Goal: Transaction & Acquisition: Purchase product/service

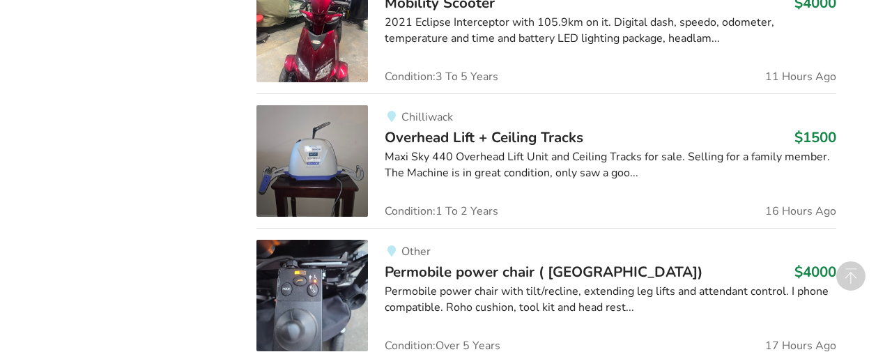
scroll to position [1388, 0]
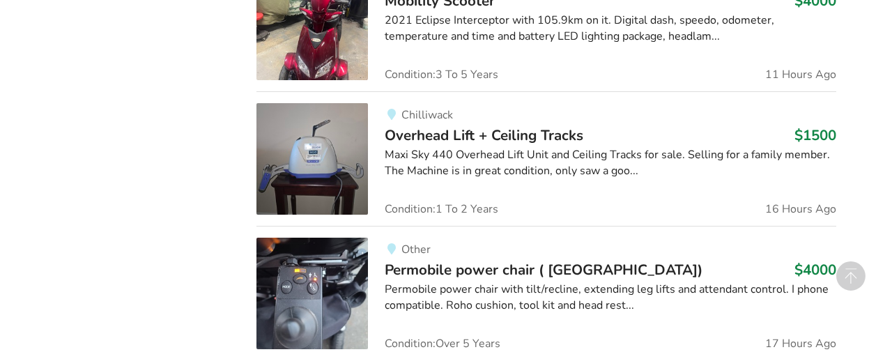
click at [443, 168] on div "Maxi Sky 440 Overhead Lift Unit and Ceiling Tracks for sale. Selling for a fami…" at bounding box center [610, 163] width 451 height 32
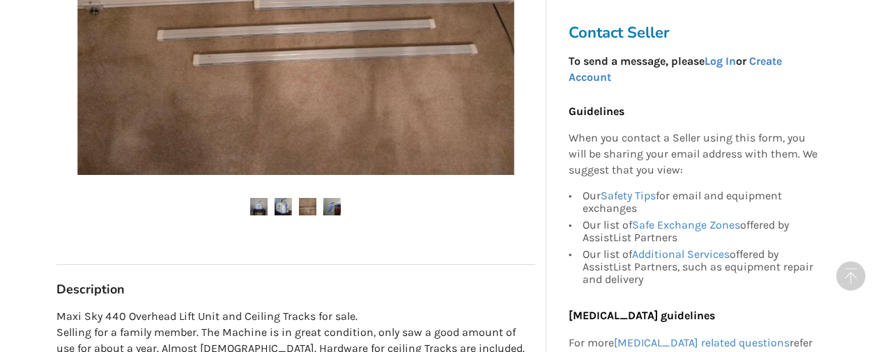
scroll to position [549, 0]
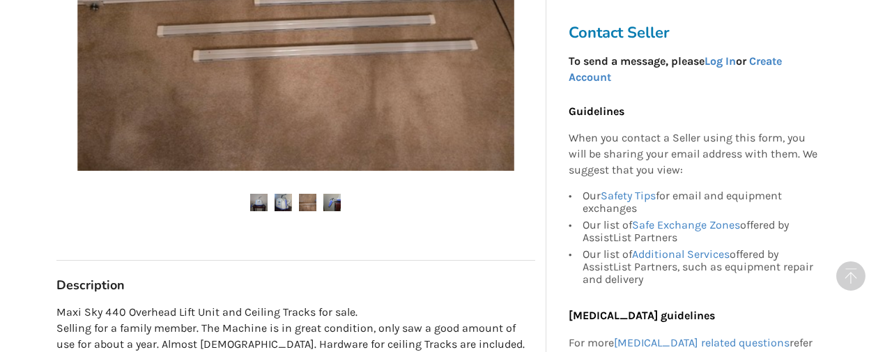
click at [282, 200] on img at bounding box center [283, 202] width 17 height 17
click at [332, 202] on img at bounding box center [331, 202] width 17 height 17
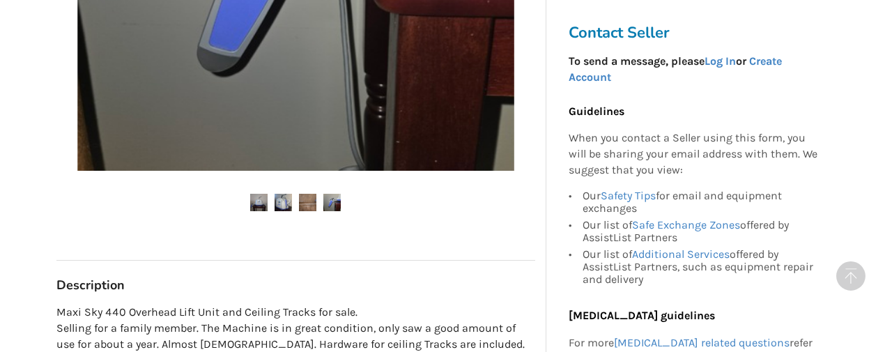
click at [334, 199] on img at bounding box center [331, 202] width 17 height 17
click at [265, 199] on img at bounding box center [258, 202] width 17 height 17
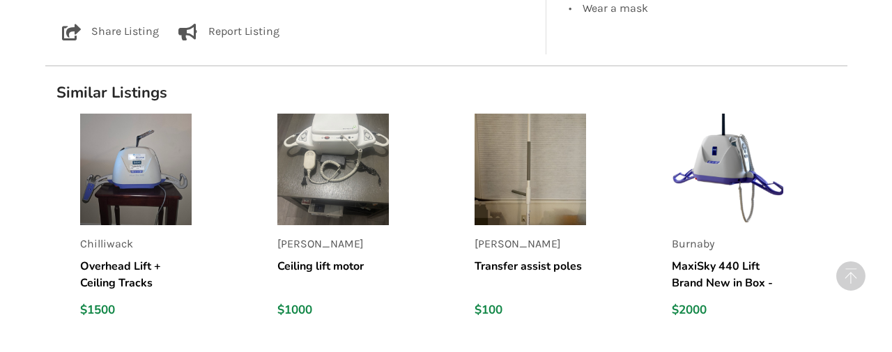
scroll to position [1062, 0]
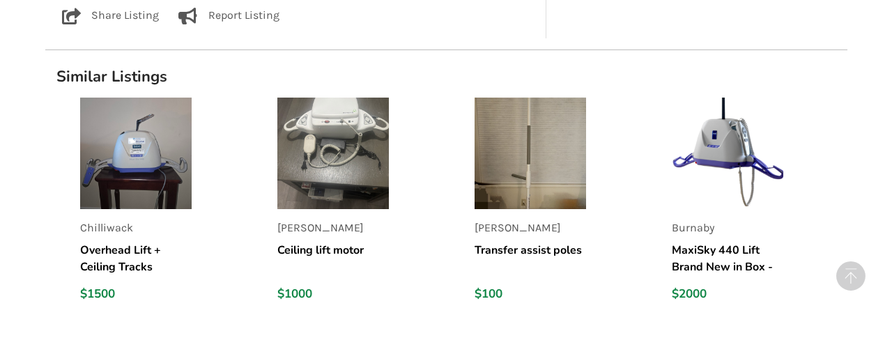
click at [505, 200] on img at bounding box center [529, 153] width 111 height 111
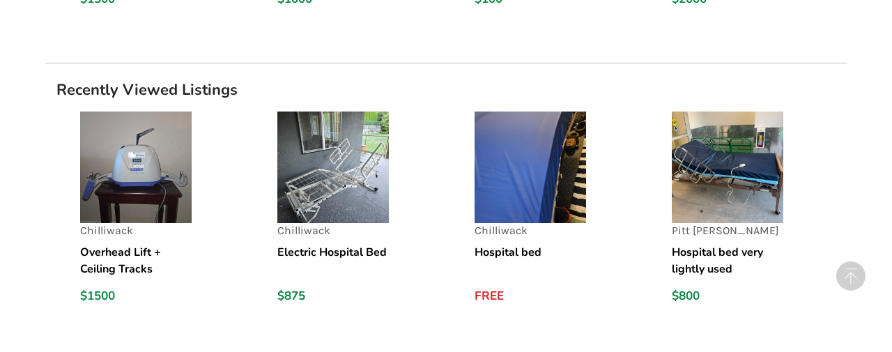
scroll to position [1327, 0]
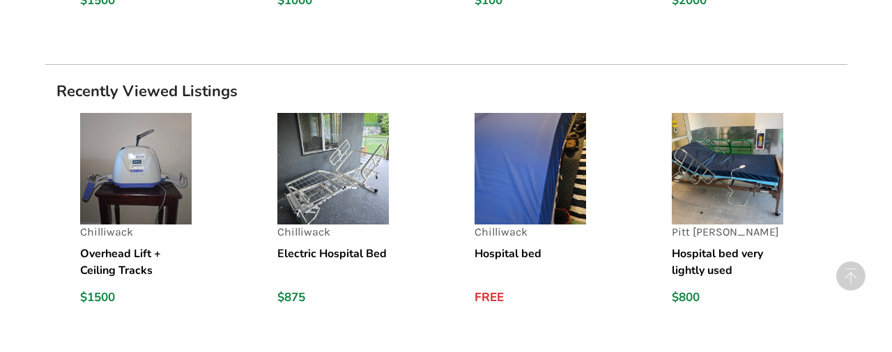
click at [695, 260] on h5 "Hospital bed very lightly used" at bounding box center [727, 261] width 111 height 33
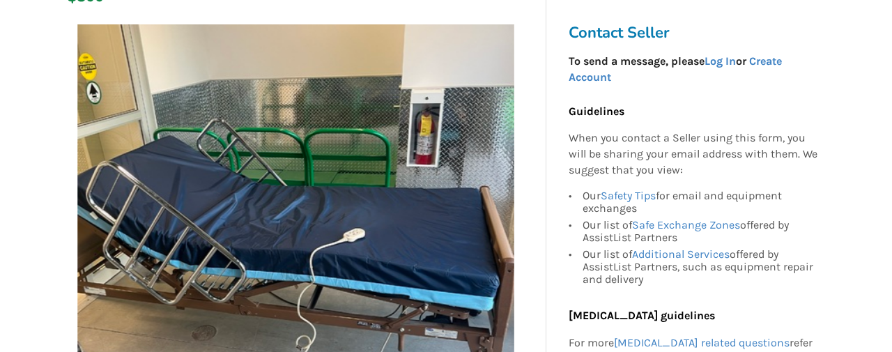
scroll to position [261, 0]
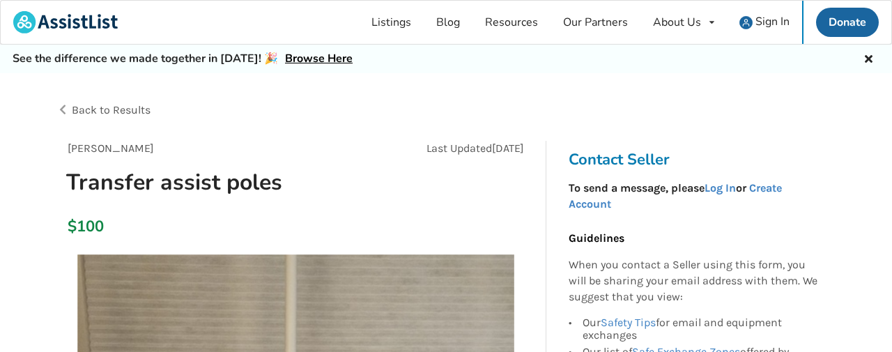
click at [298, 61] on link "Browse Here" at bounding box center [319, 58] width 68 height 15
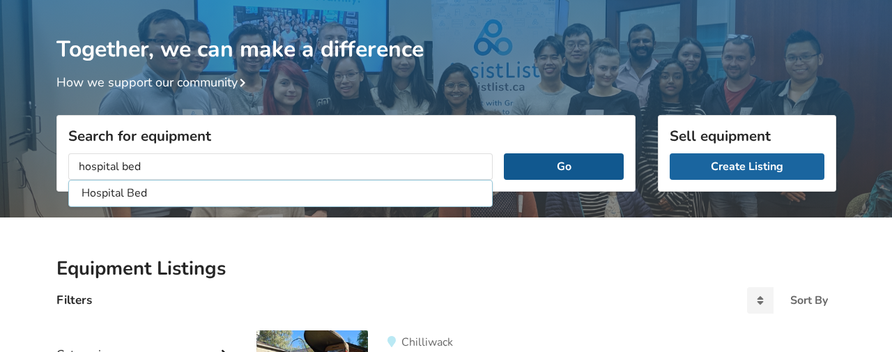
type input "hospital bed"
click at [548, 167] on button "Go" at bounding box center [563, 166] width 119 height 26
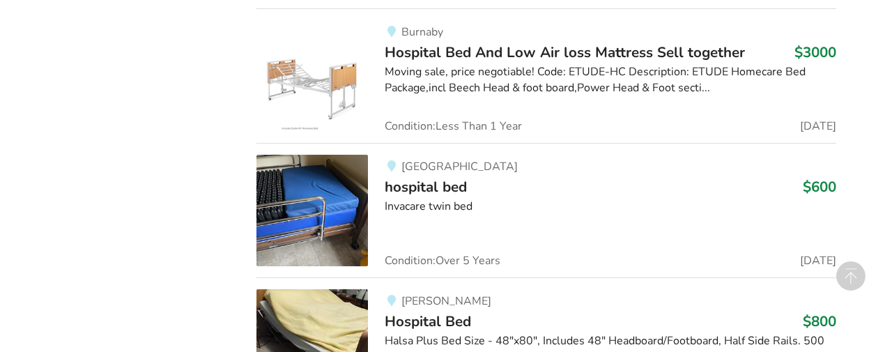
scroll to position [936, 0]
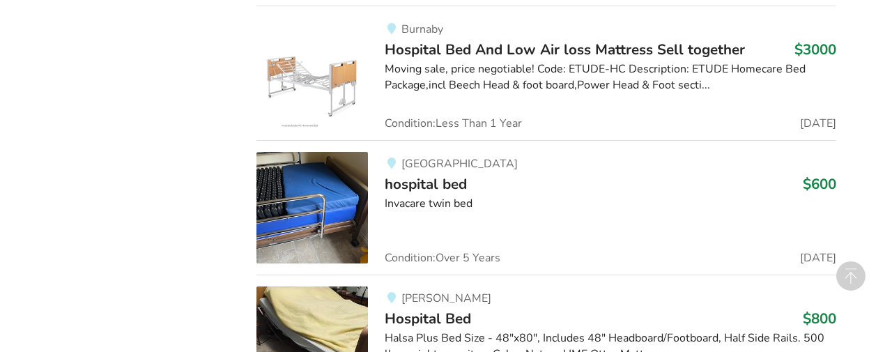
click at [433, 185] on span "hospital bed" at bounding box center [426, 184] width 82 height 20
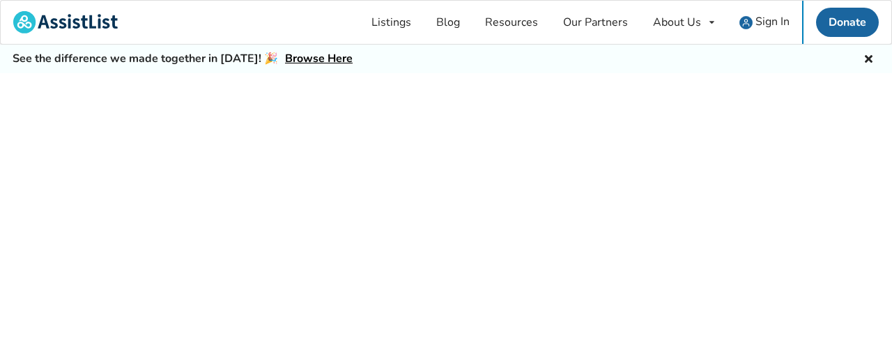
click at [433, 185] on div at bounding box center [446, 228] width 892 height 310
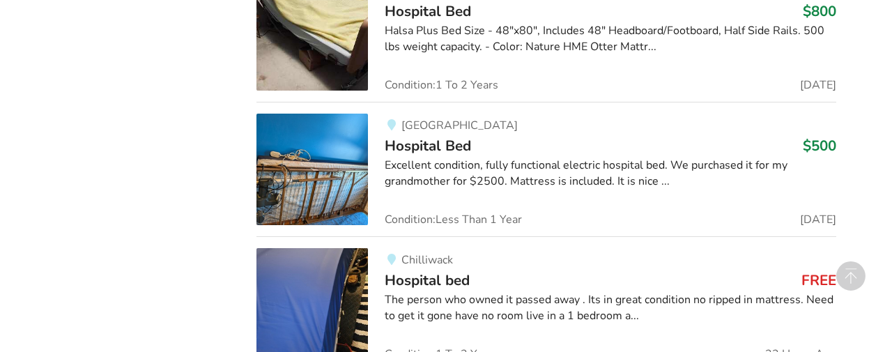
scroll to position [1251, 0]
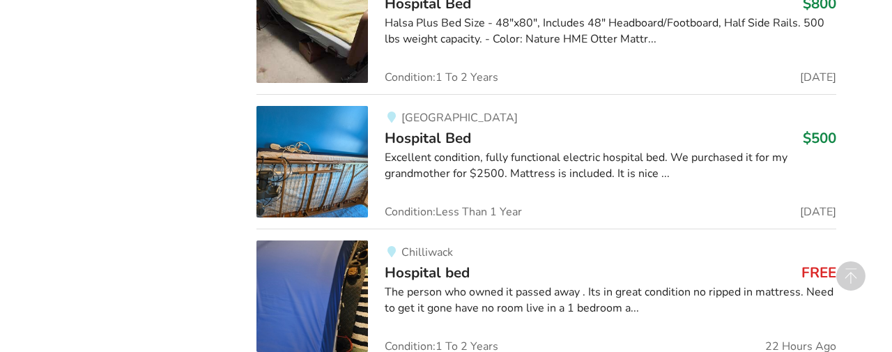
click at [401, 171] on div "Excellent condition, fully functional electric hospital bed. We purchased it fo…" at bounding box center [610, 166] width 451 height 32
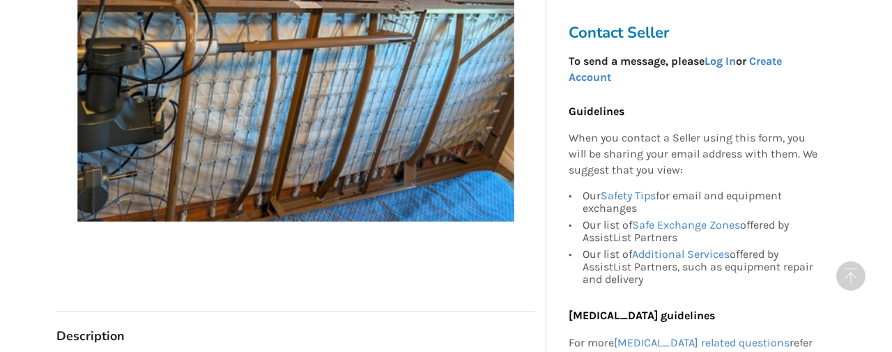
scroll to position [469, 0]
click at [771, 61] on link "Create Account" at bounding box center [675, 68] width 213 height 29
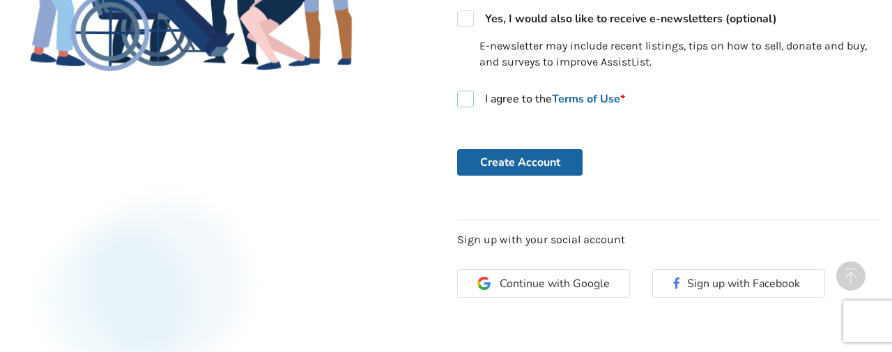
click at [470, 97] on label "I agree to the Terms of Use *" at bounding box center [541, 99] width 168 height 17
checkbox input "true"
click at [508, 163] on button "Create Account" at bounding box center [519, 162] width 125 height 26
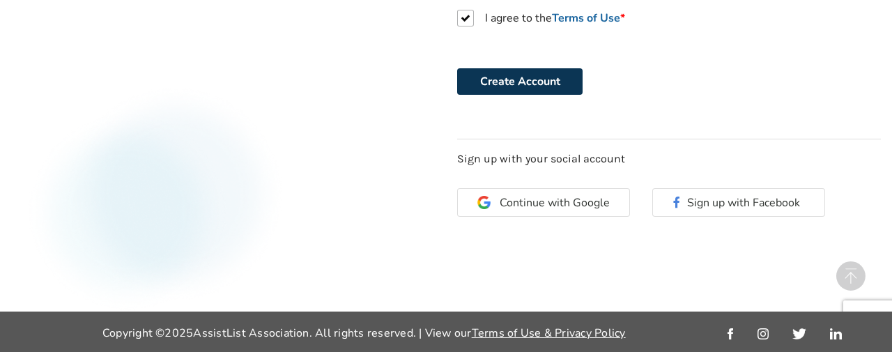
scroll to position [607, 0]
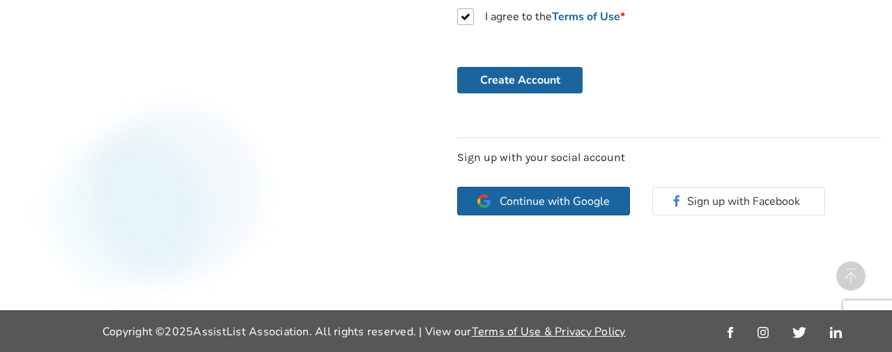
click at [537, 199] on span "Continue with Google" at bounding box center [555, 201] width 110 height 11
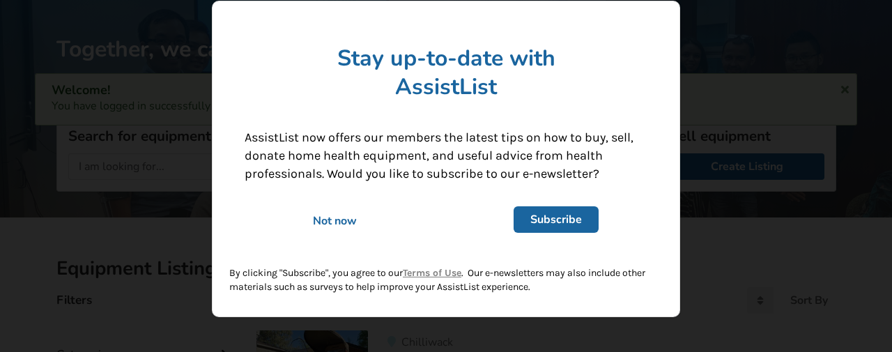
scroll to position [54, 0]
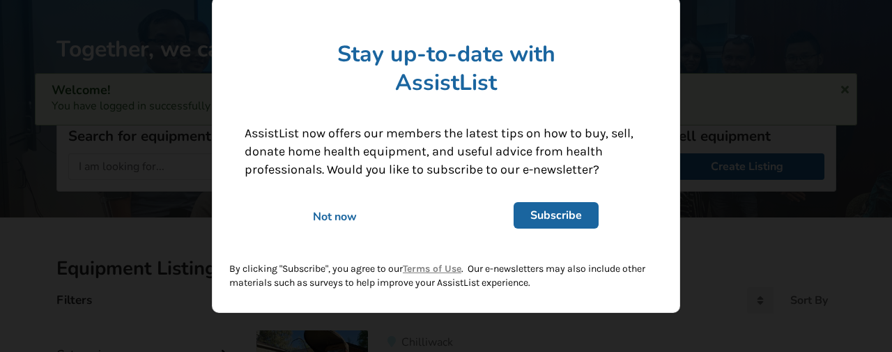
click at [337, 216] on div "Not now" at bounding box center [335, 216] width 200 height 15
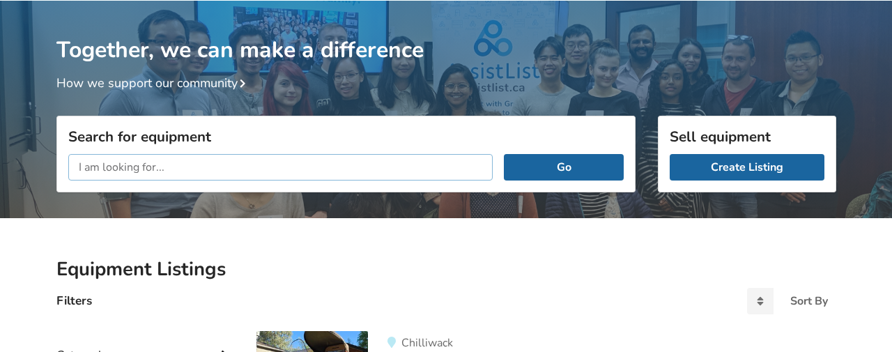
click at [104, 163] on input "text" at bounding box center [280, 167] width 425 height 26
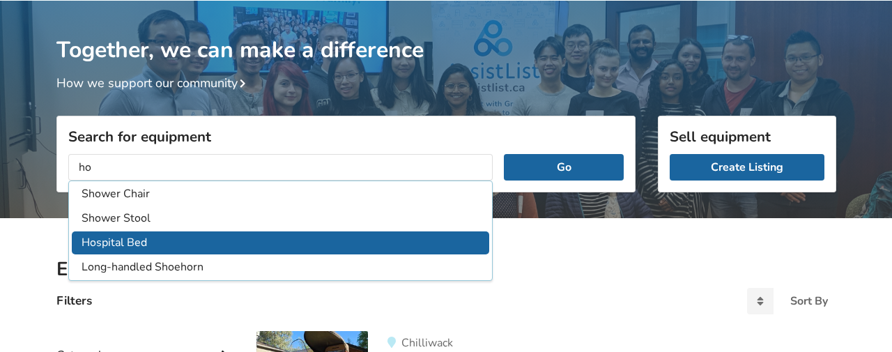
click at [143, 236] on li "Hospital Bed" at bounding box center [281, 242] width 418 height 23
type input "Hospital Bed"
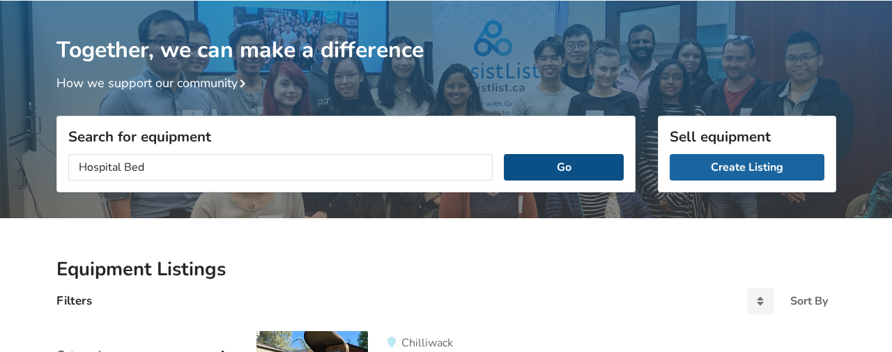
click at [543, 168] on button "Go" at bounding box center [563, 167] width 119 height 26
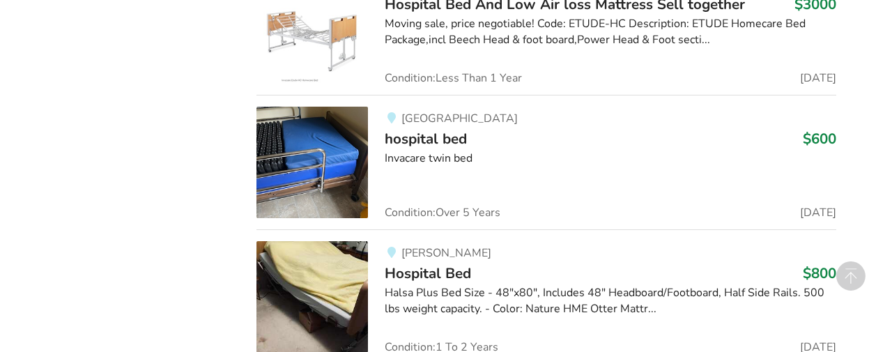
scroll to position [971, 0]
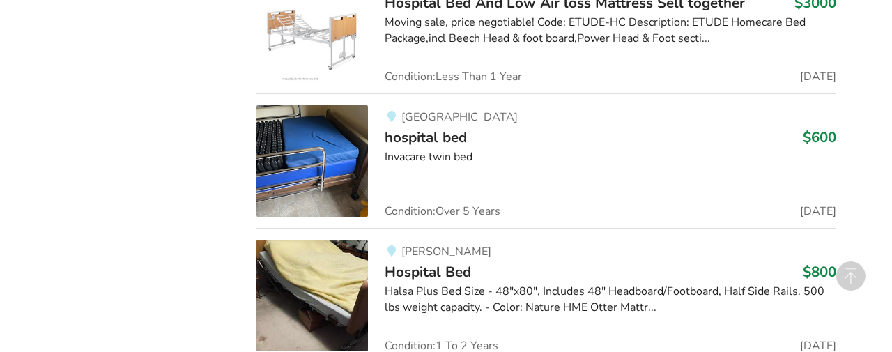
click at [438, 140] on span "hospital bed" at bounding box center [426, 137] width 82 height 20
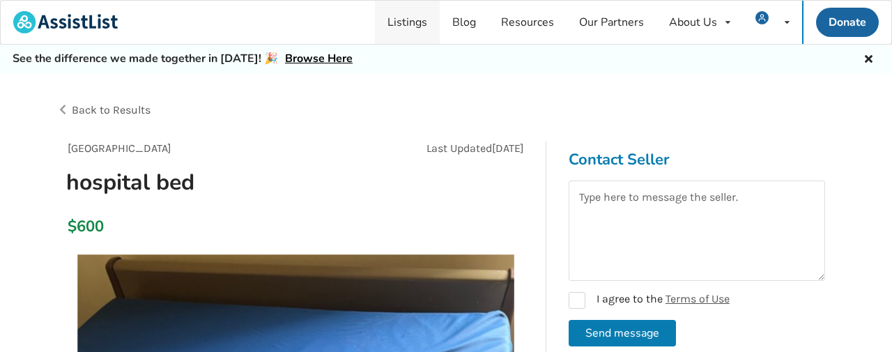
click at [419, 20] on link "Listings" at bounding box center [407, 22] width 65 height 43
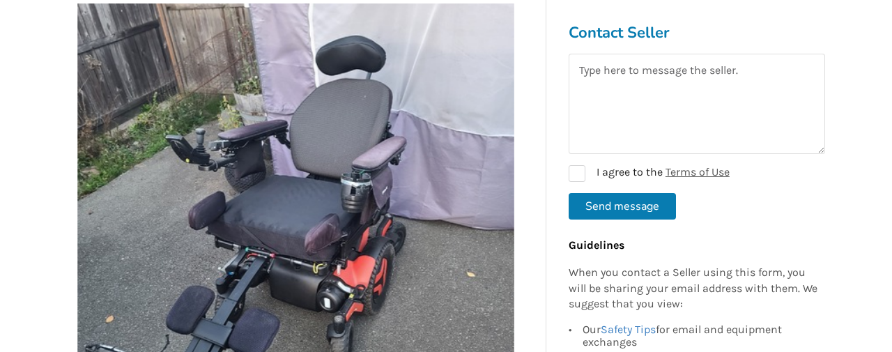
scroll to position [285, 0]
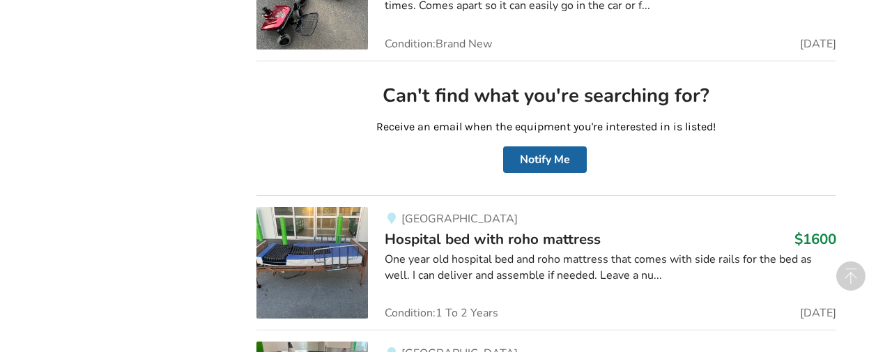
scroll to position [3719, 0]
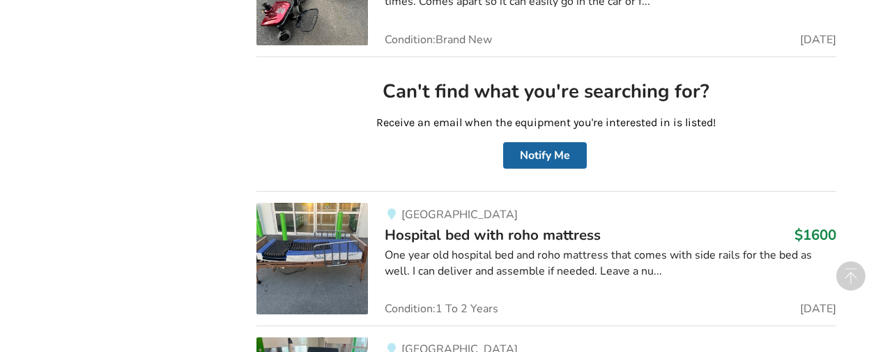
click at [396, 247] on div "One year old hospital bed and roho mattress that comes with side rails for the …" at bounding box center [610, 263] width 451 height 32
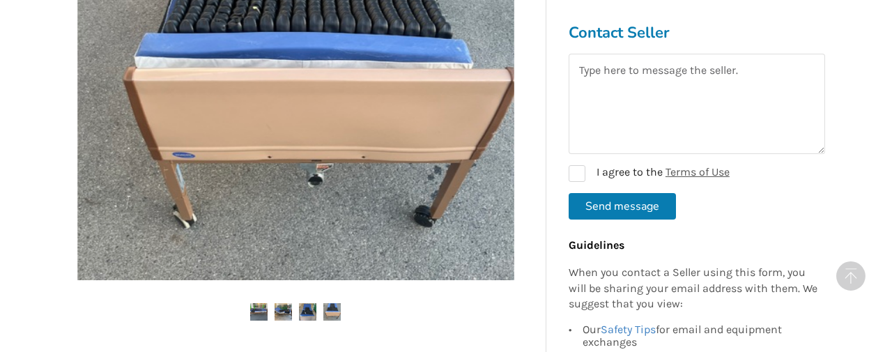
scroll to position [445, 0]
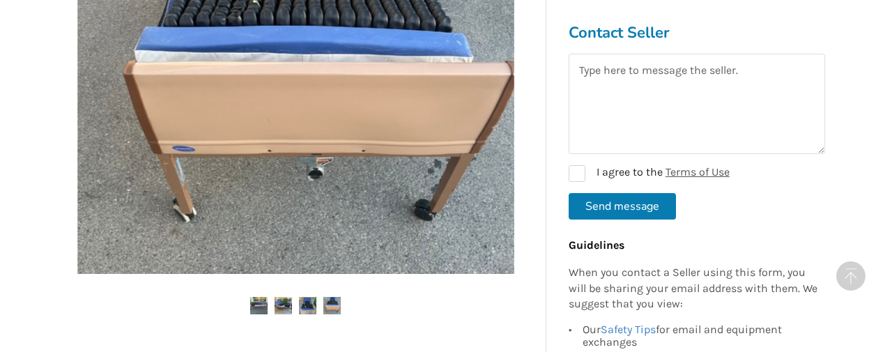
click at [286, 299] on img at bounding box center [283, 305] width 17 height 17
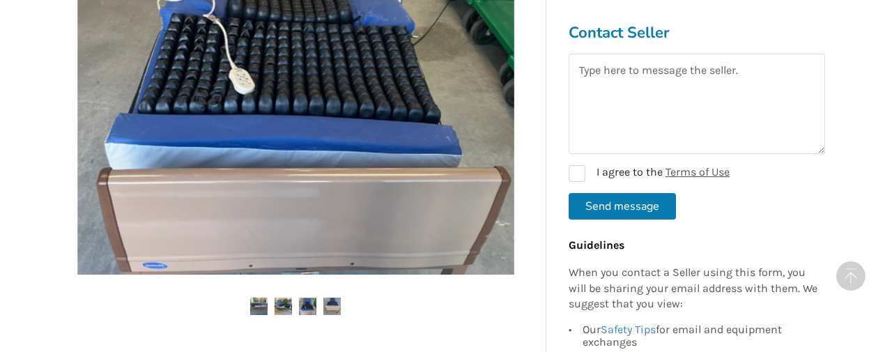
click at [284, 302] on img at bounding box center [283, 305] width 17 height 17
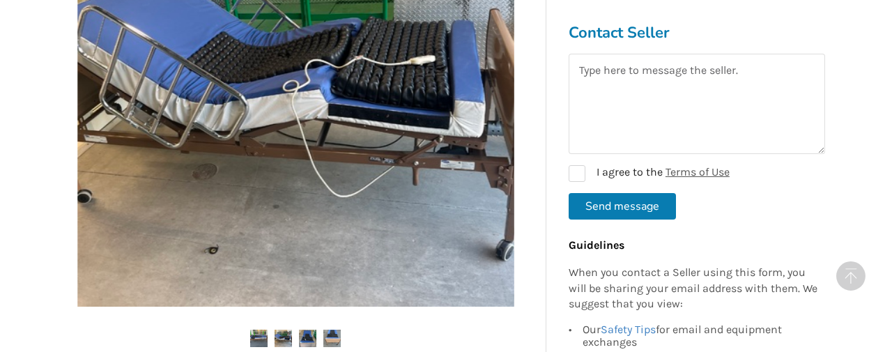
scroll to position [441, 0]
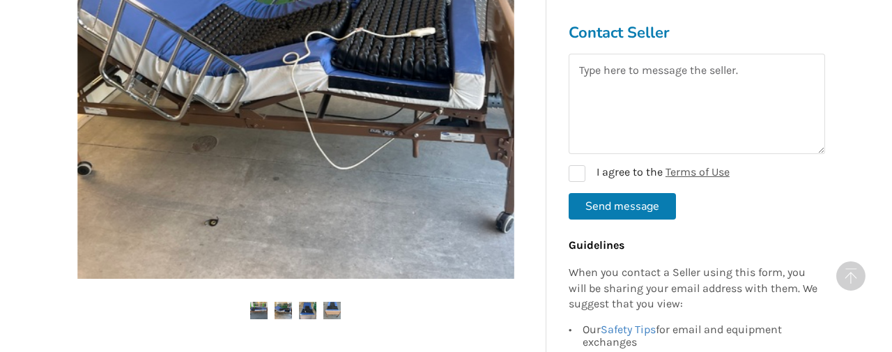
click at [307, 304] on img at bounding box center [307, 310] width 17 height 17
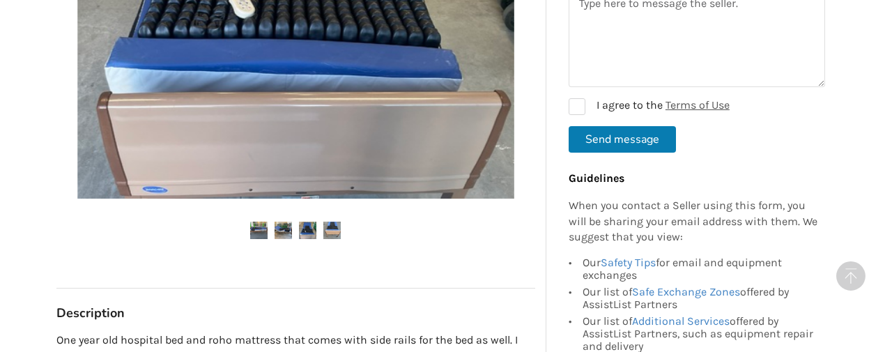
scroll to position [524, 0]
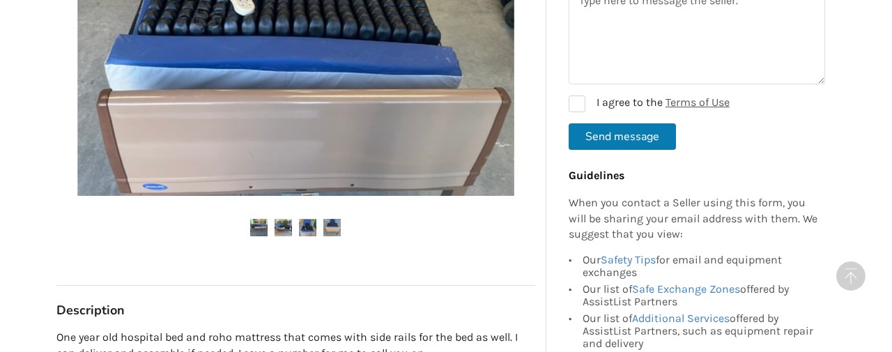
click at [331, 226] on img at bounding box center [331, 227] width 17 height 17
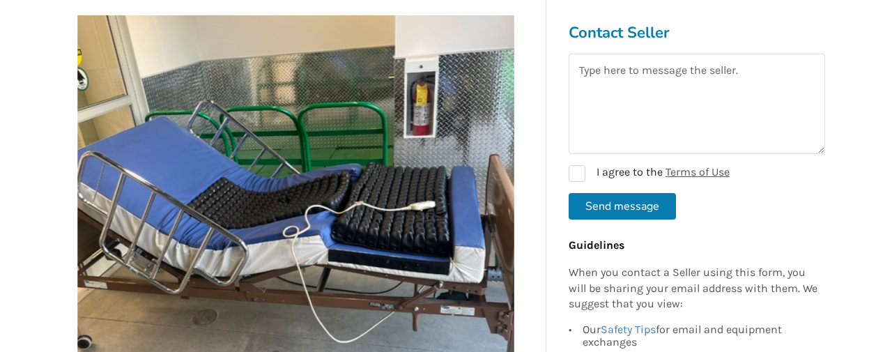
scroll to position [265, 0]
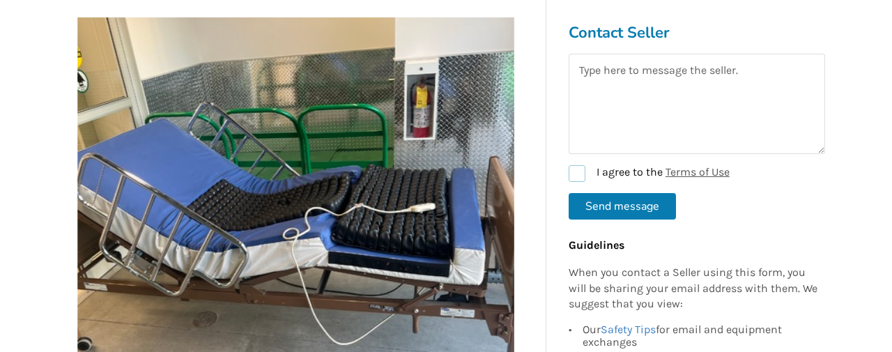
click at [579, 169] on label "I agree to the Terms of Use" at bounding box center [649, 173] width 161 height 17
checkbox input "true"
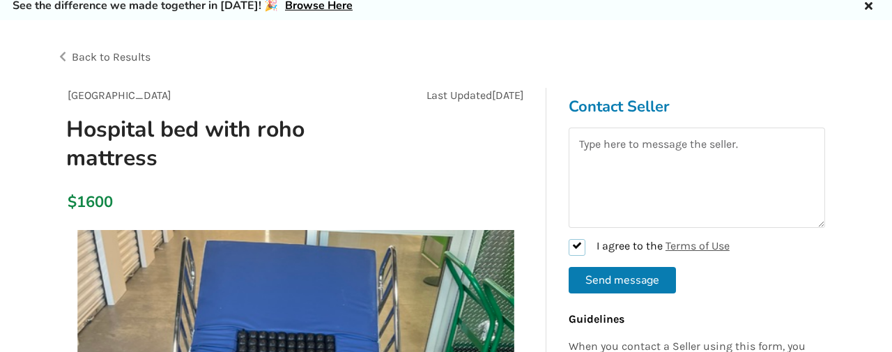
scroll to position [51, 0]
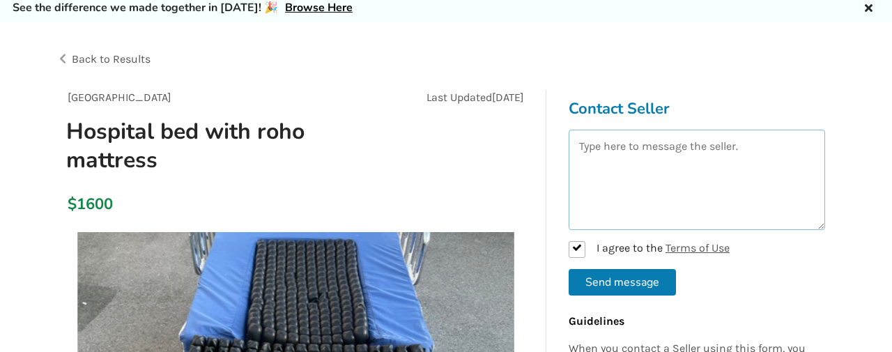
click at [599, 172] on textarea at bounding box center [697, 180] width 256 height 100
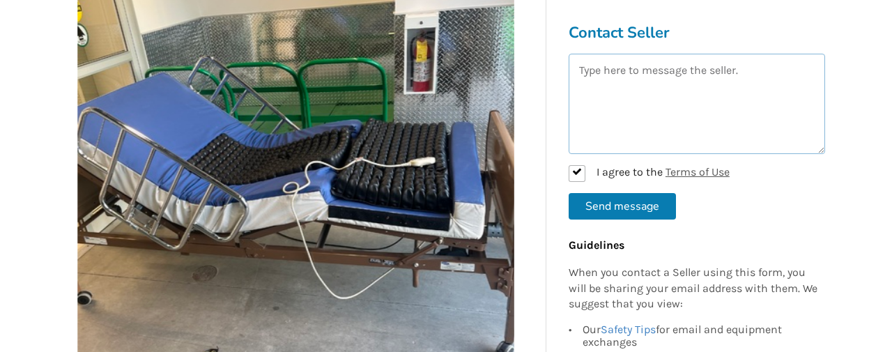
scroll to position [318, 0]
